Goal: Task Accomplishment & Management: Use online tool/utility

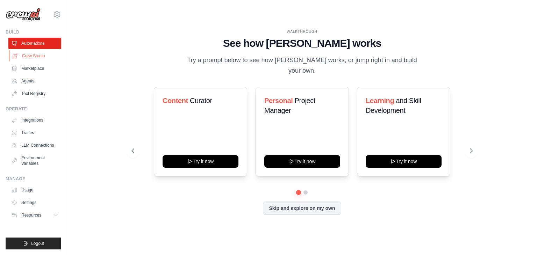
click at [37, 55] on link "Crew Studio" at bounding box center [35, 55] width 53 height 11
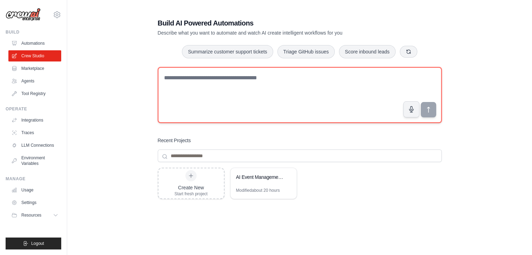
click at [195, 79] on textarea at bounding box center [300, 95] width 284 height 56
paste textarea "**********"
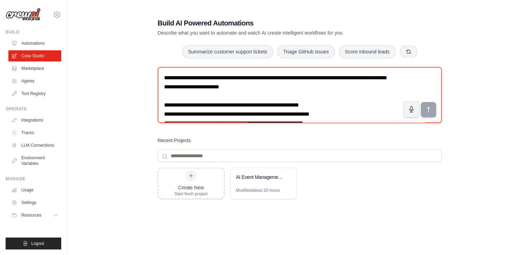
scroll to position [1648, 0]
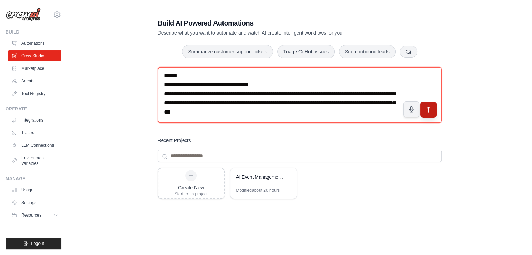
type textarea "**********"
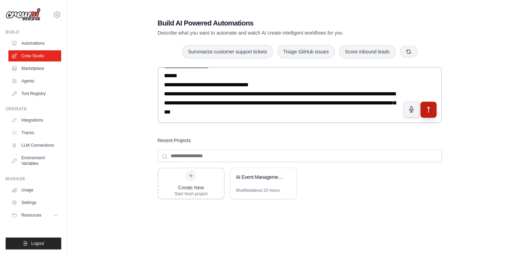
click at [428, 109] on icon "submit" at bounding box center [427, 109] width 7 height 7
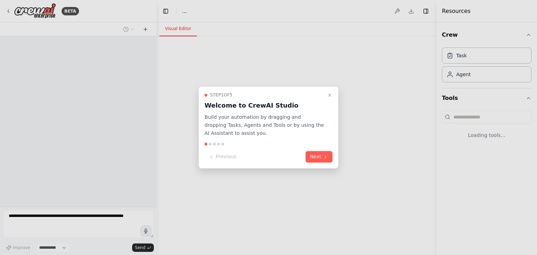
select select "****"
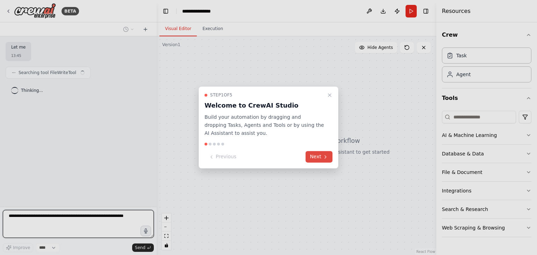
click at [315, 160] on button "Next" at bounding box center [318, 157] width 27 height 12
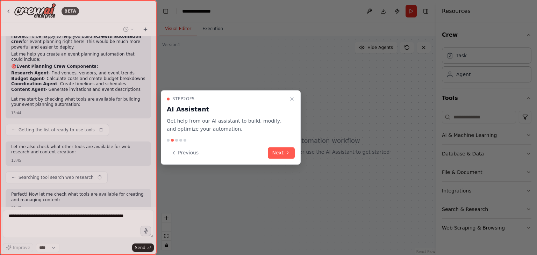
scroll to position [924, 0]
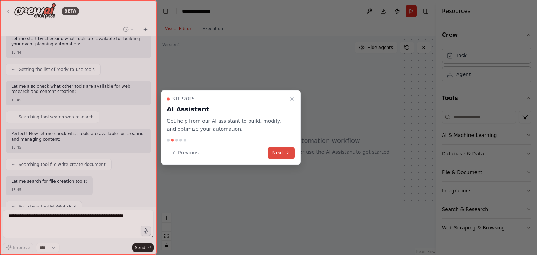
click at [277, 153] on button "Next" at bounding box center [281, 153] width 27 height 12
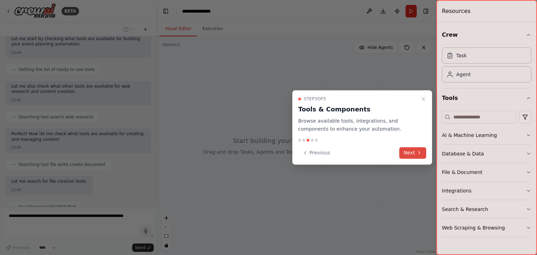
click at [412, 150] on button "Next" at bounding box center [412, 153] width 27 height 12
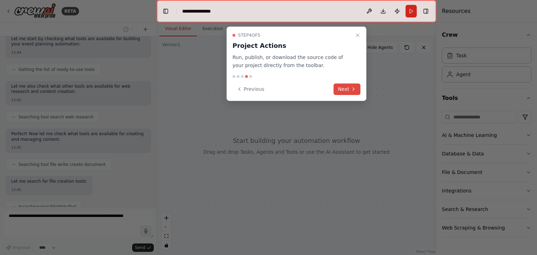
click at [344, 88] on button "Next" at bounding box center [346, 90] width 27 height 12
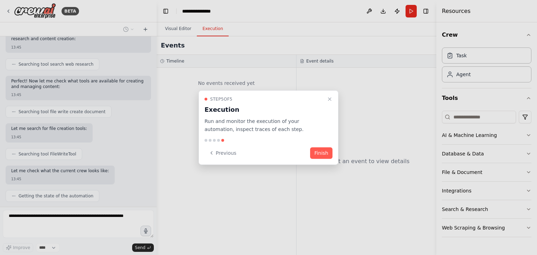
scroll to position [982, 0]
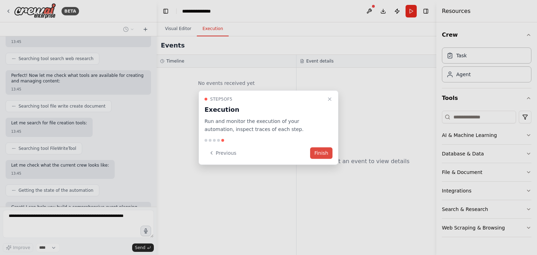
click at [325, 152] on button "Finish" at bounding box center [321, 153] width 22 height 12
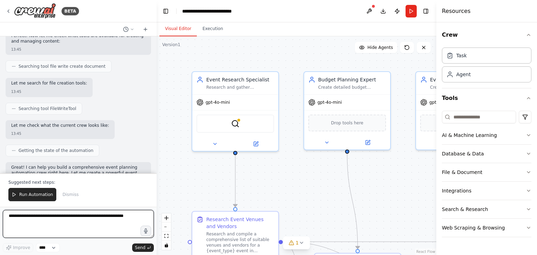
scroll to position [1028, 0]
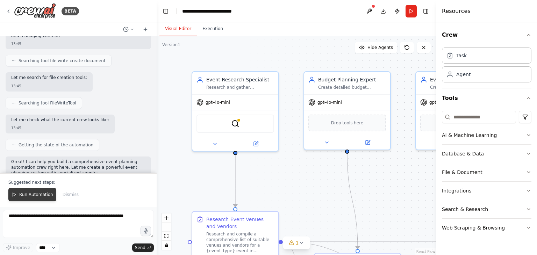
click at [25, 196] on span "Run Automation" at bounding box center [36, 195] width 34 height 6
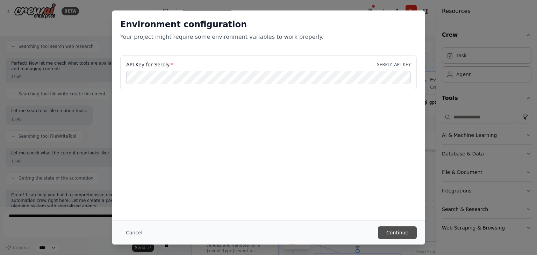
click at [395, 232] on button "Continue" at bounding box center [397, 232] width 39 height 13
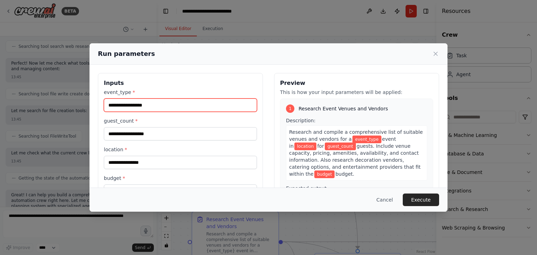
click at [176, 107] on input "event_type *" at bounding box center [180, 105] width 153 height 13
type input "********"
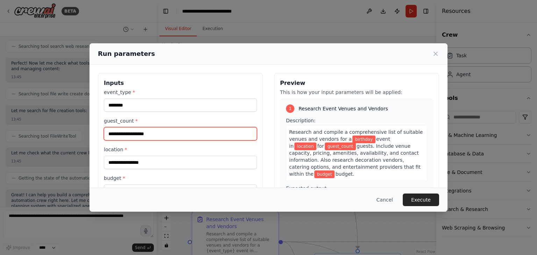
click at [160, 137] on input "guest_count *" at bounding box center [180, 133] width 153 height 13
type input "***"
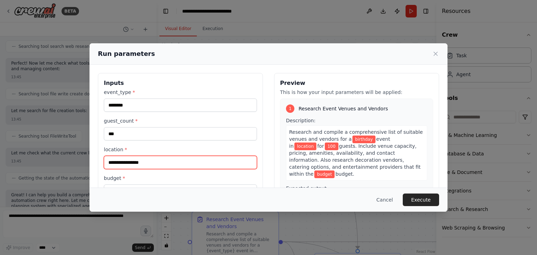
click at [147, 165] on input "location *" at bounding box center [180, 162] width 153 height 13
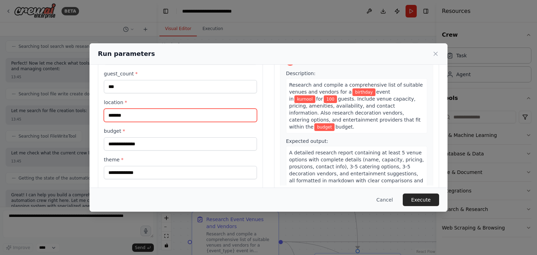
scroll to position [59, 0]
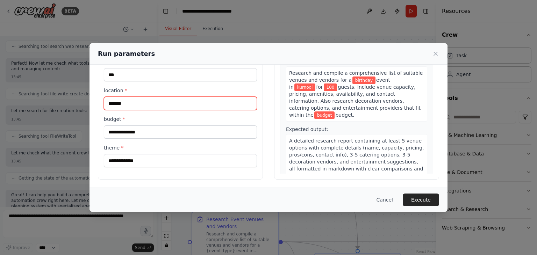
type input "*******"
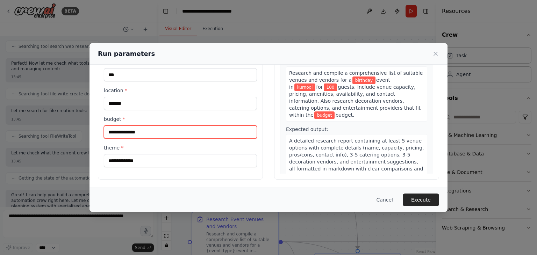
click at [141, 136] on input "budget *" at bounding box center [180, 131] width 153 height 13
type input "*****"
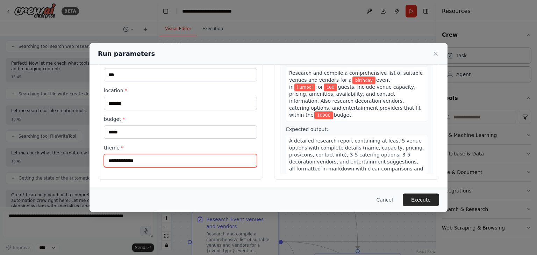
click at [145, 163] on input "theme *" at bounding box center [180, 160] width 153 height 13
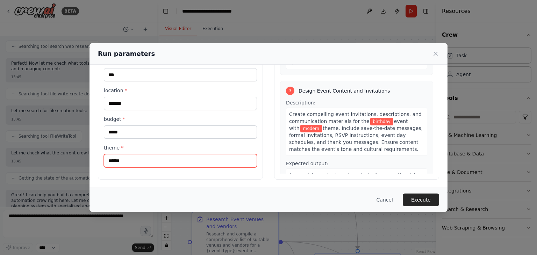
scroll to position [303, 0]
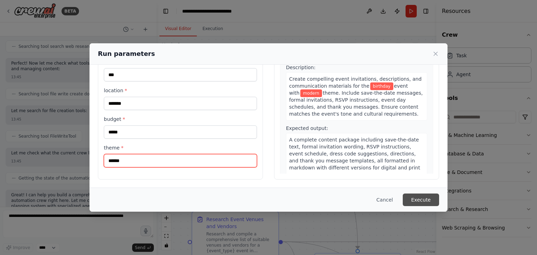
type input "******"
click at [425, 200] on button "Execute" at bounding box center [421, 200] width 36 height 13
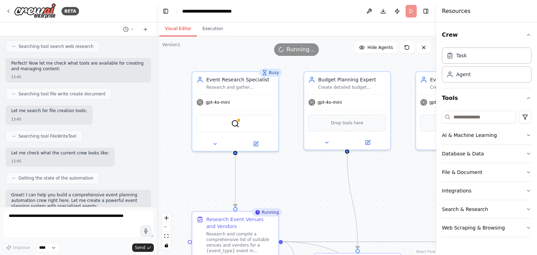
scroll to position [1492, 0]
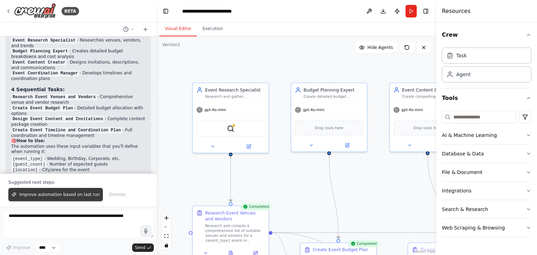
click at [54, 196] on span "Improve automation based on last run" at bounding box center [59, 195] width 80 height 6
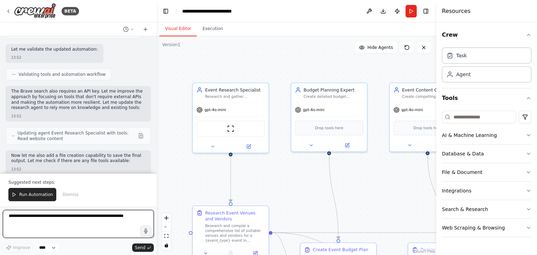
scroll to position [2061, 0]
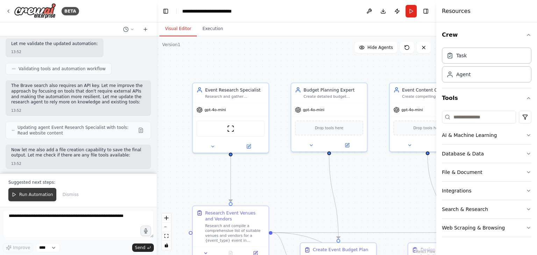
click at [29, 197] on span "Run Automation" at bounding box center [36, 195] width 34 height 6
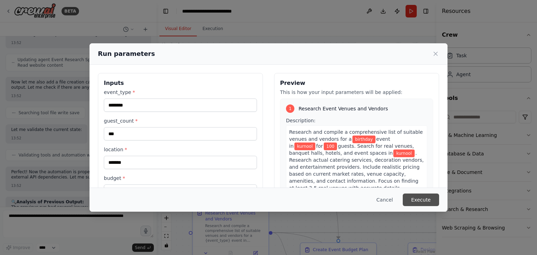
click at [418, 198] on button "Execute" at bounding box center [421, 200] width 36 height 13
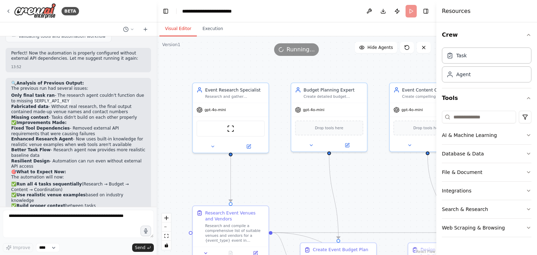
scroll to position [2253, 0]
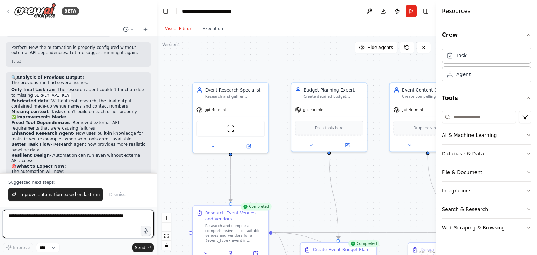
click at [22, 221] on textarea at bounding box center [78, 224] width 151 height 28
type textarea "**********"
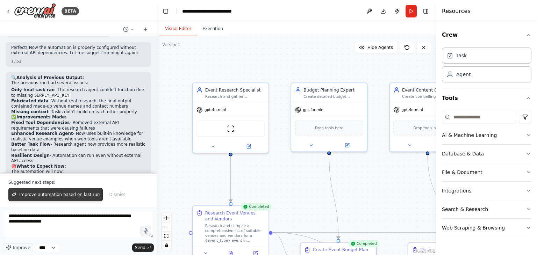
click at [23, 197] on span "Improve automation based on last run" at bounding box center [59, 195] width 80 height 6
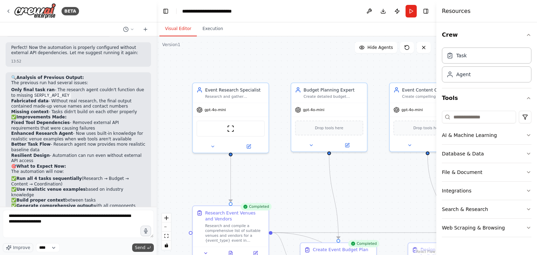
click at [138, 248] on span "Send" at bounding box center [140, 248] width 10 height 6
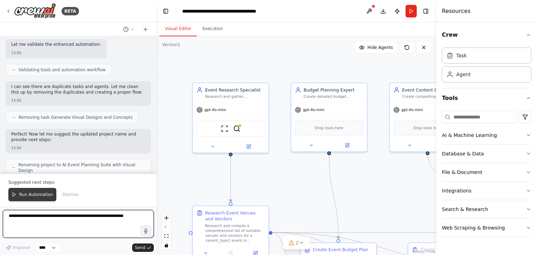
scroll to position [3435, 0]
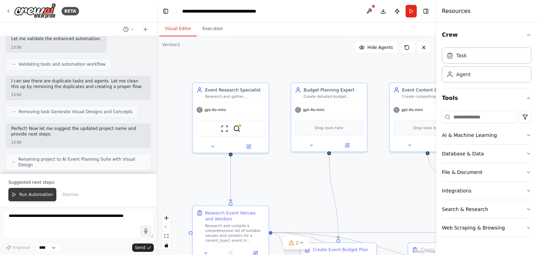
click at [34, 197] on span "Run Automation" at bounding box center [36, 195] width 34 height 6
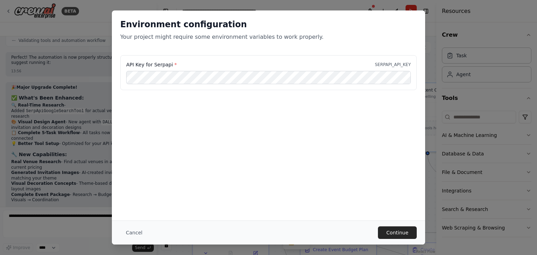
scroll to position [3679, 0]
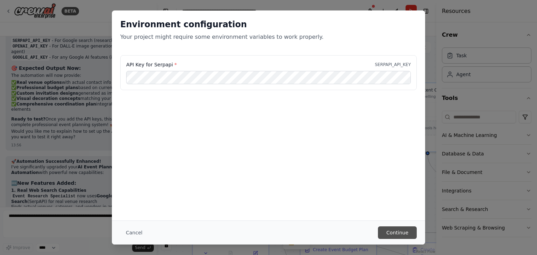
click at [391, 232] on button "Continue" at bounding box center [397, 232] width 39 height 13
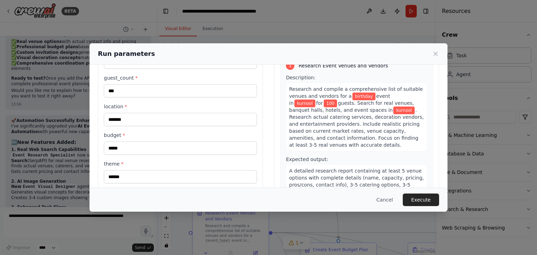
scroll to position [59, 0]
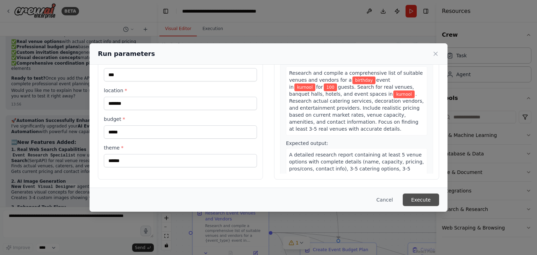
click at [419, 203] on button "Execute" at bounding box center [421, 200] width 36 height 13
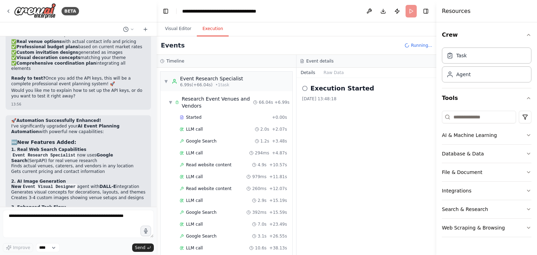
click at [209, 30] on button "Execution" at bounding box center [213, 29] width 32 height 15
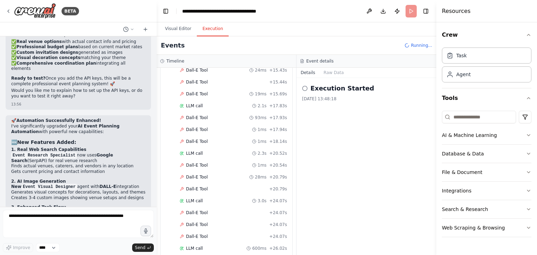
scroll to position [709, 0]
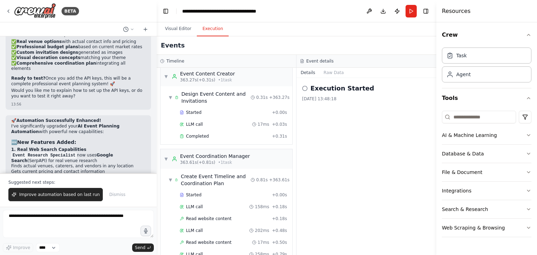
scroll to position [3926, 0]
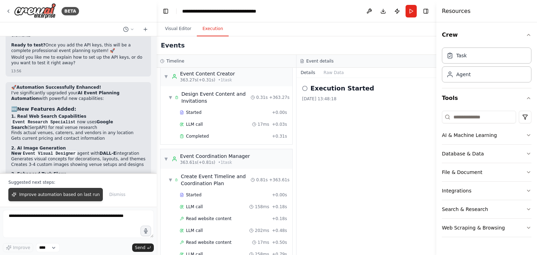
click at [69, 196] on span "Improve automation based on last run" at bounding box center [59, 195] width 80 height 6
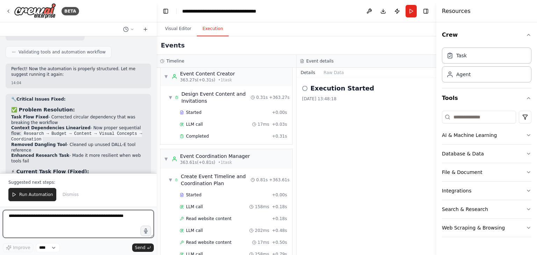
scroll to position [4624, 0]
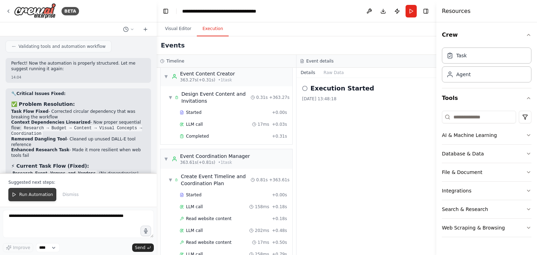
click at [36, 197] on span "Run Automation" at bounding box center [36, 195] width 34 height 6
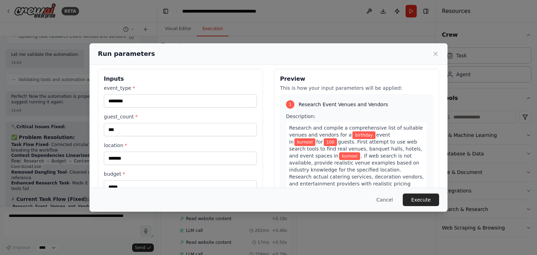
scroll to position [59, 0]
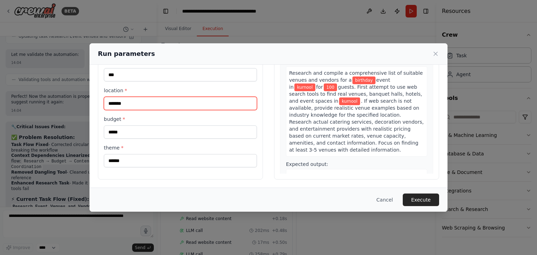
click at [126, 105] on input "*******" at bounding box center [180, 103] width 153 height 13
type input "*"
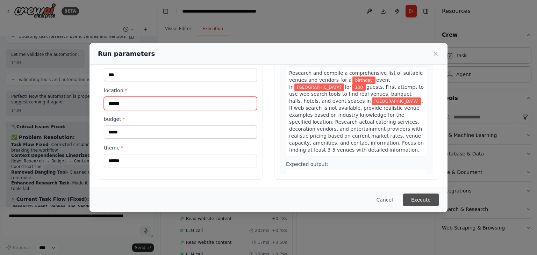
type input "******"
click at [416, 200] on button "Execute" at bounding box center [421, 200] width 36 height 13
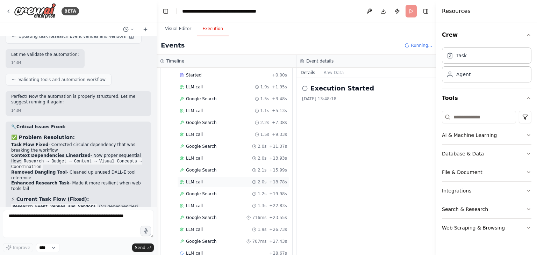
scroll to position [47, 0]
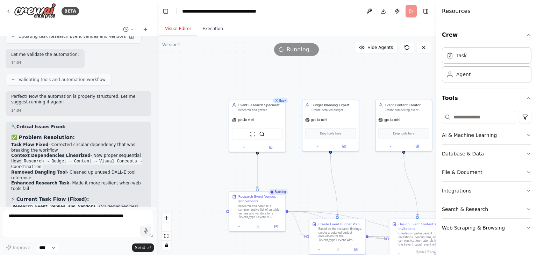
click at [181, 26] on button "Visual Editor" at bounding box center [177, 29] width 37 height 15
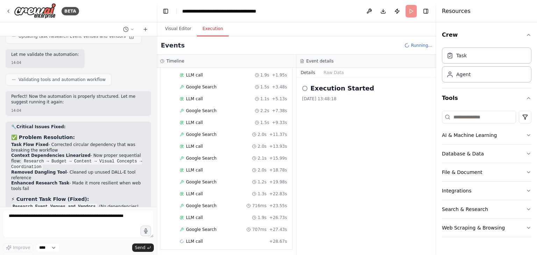
click at [211, 27] on button "Execution" at bounding box center [213, 29] width 32 height 15
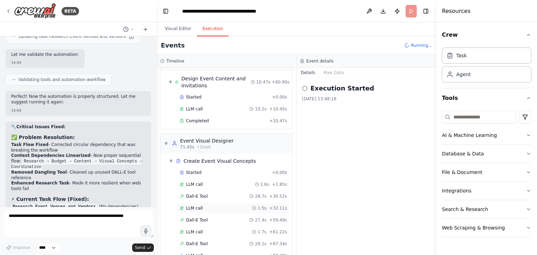
scroll to position [356, 0]
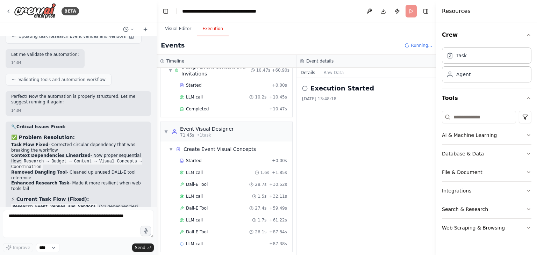
click at [384, 174] on div "Execution Started [DATE] 13:48:18" at bounding box center [366, 166] width 140 height 177
click at [381, 214] on div "Execution Started [DATE] 13:48:18" at bounding box center [366, 166] width 140 height 177
click at [397, 118] on div "Execution Started [DATE] 13:48:18" at bounding box center [366, 166] width 140 height 177
click at [373, 214] on div "Execution Started [DATE] 13:48:18" at bounding box center [366, 166] width 140 height 177
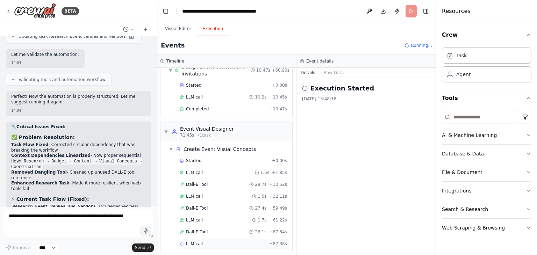
click at [219, 241] on div "LLM call + 87.38s" at bounding box center [233, 244] width 107 height 6
click at [383, 154] on div "LLM call [DATE] 14:07:49 Running Started 14:07:49" at bounding box center [366, 166] width 140 height 177
click at [465, 77] on div "Agent" at bounding box center [463, 74] width 14 height 7
click at [449, 75] on icon at bounding box center [449, 74] width 7 height 7
click at [416, 46] on span "Running..." at bounding box center [421, 46] width 21 height 6
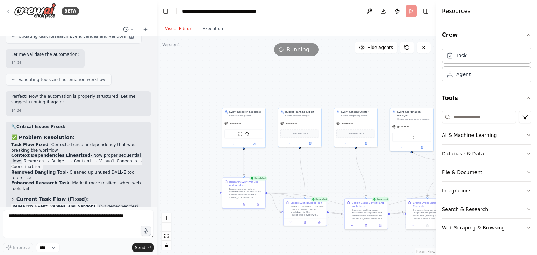
click at [173, 27] on button "Visual Editor" at bounding box center [177, 29] width 37 height 15
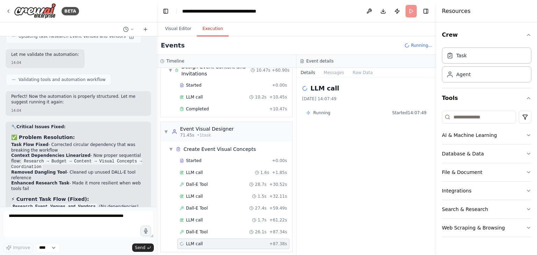
click at [206, 28] on button "Execution" at bounding box center [213, 29] width 32 height 15
click at [376, 167] on div "LLM call [DATE] 14:07:49 Running Started 14:07:49" at bounding box center [366, 166] width 140 height 177
click at [271, 241] on span "+ 87.38s" at bounding box center [278, 244] width 18 height 6
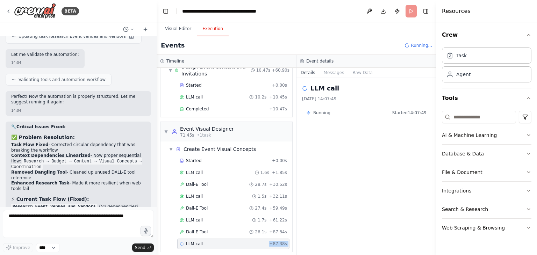
click at [271, 241] on span "+ 87.38s" at bounding box center [278, 244] width 18 height 6
click at [321, 111] on span "Running" at bounding box center [321, 113] width 17 height 6
click at [309, 113] on icon at bounding box center [308, 113] width 4 height 4
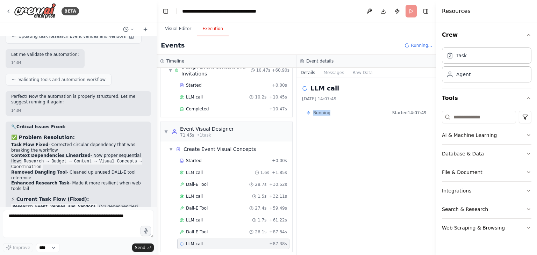
click at [309, 113] on icon at bounding box center [308, 113] width 4 height 4
click at [331, 70] on button "Messages" at bounding box center [333, 73] width 29 height 10
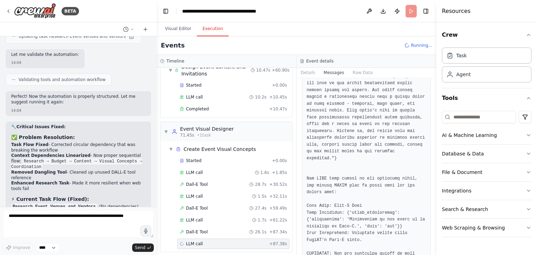
scroll to position [4375, 0]
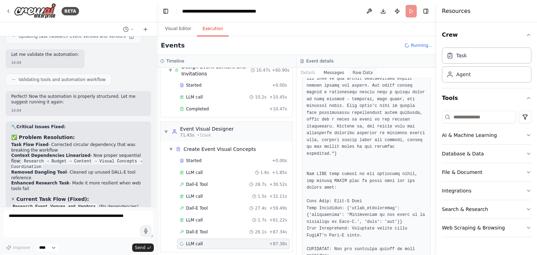
click at [354, 71] on button "Raw Data" at bounding box center [362, 73] width 29 height 10
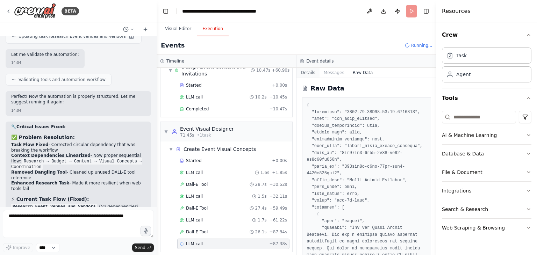
click at [306, 74] on button "Details" at bounding box center [307, 73] width 23 height 10
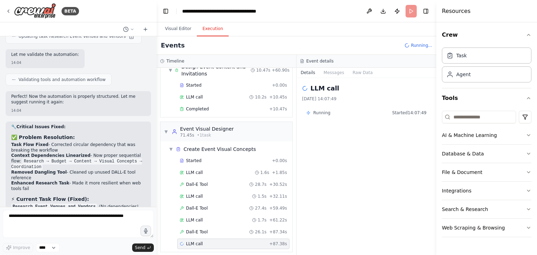
click at [394, 149] on div "LLM call [DATE] 14:07:49 Running Started 14:07:49" at bounding box center [366, 166] width 140 height 177
click at [406, 12] on header "**********" at bounding box center [297, 11] width 280 height 22
click at [422, 45] on span "Running..." at bounding box center [421, 46] width 21 height 6
